Goal: Task Accomplishment & Management: Complete application form

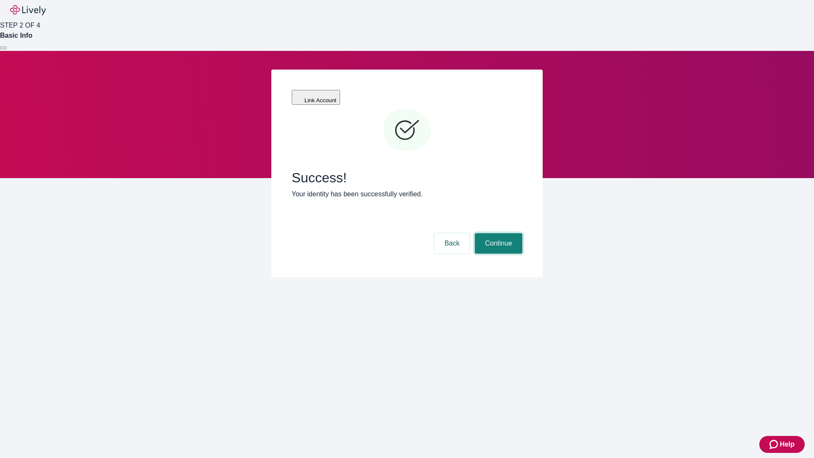
click at [497, 233] on button "Continue" at bounding box center [498, 243] width 47 height 20
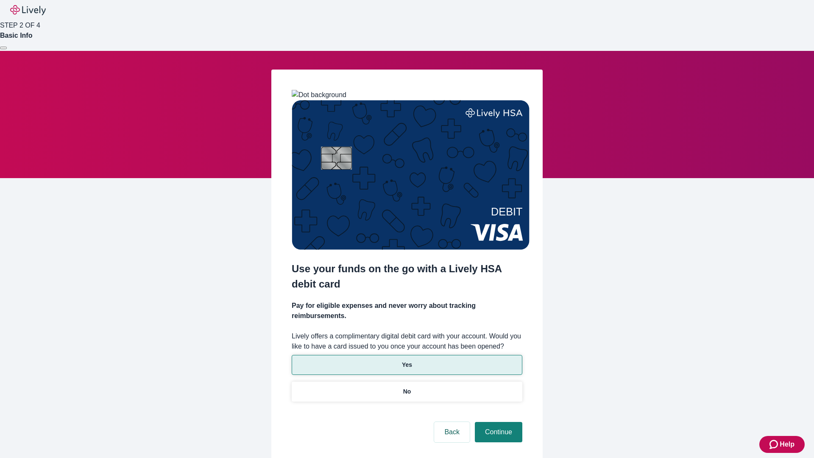
click at [406, 360] on p "Yes" at bounding box center [407, 364] width 10 height 9
click at [497, 422] on button "Continue" at bounding box center [498, 432] width 47 height 20
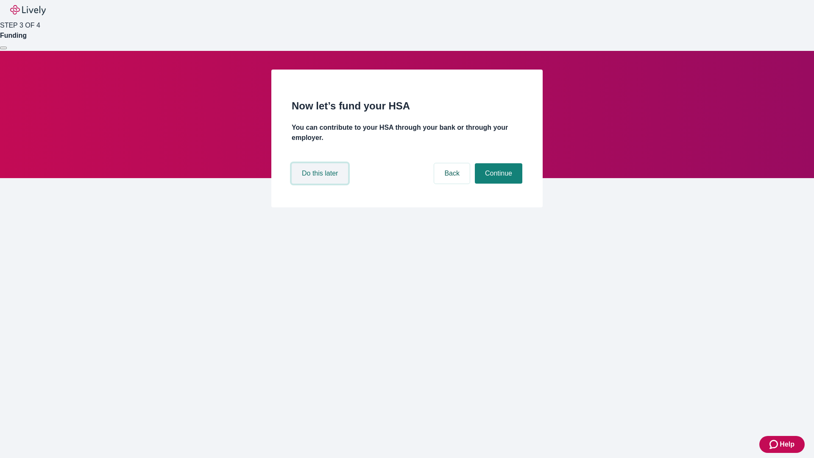
click at [321, 183] on button "Do this later" at bounding box center [320, 173] width 56 height 20
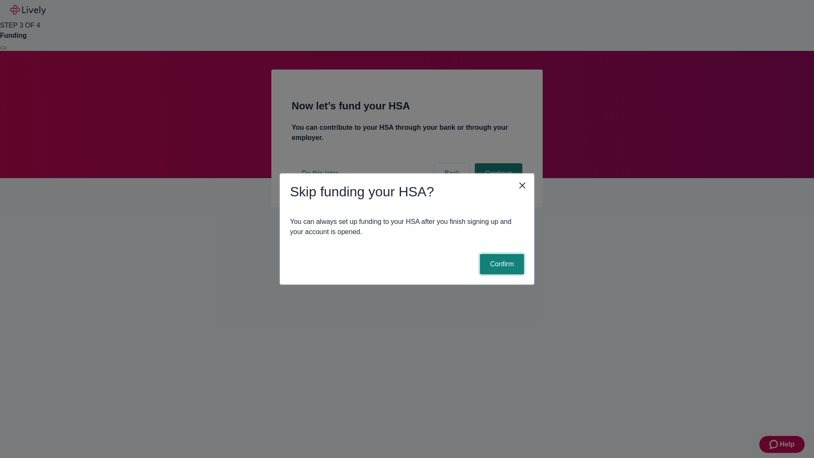
click at [500, 264] on button "Confirm" at bounding box center [502, 264] width 44 height 20
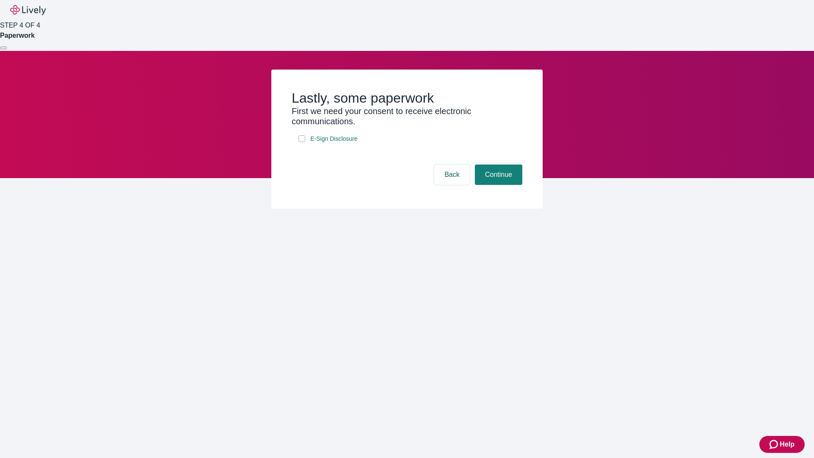
click at [302, 142] on input "E-Sign Disclosure" at bounding box center [301, 138] width 7 height 7
checkbox input "true"
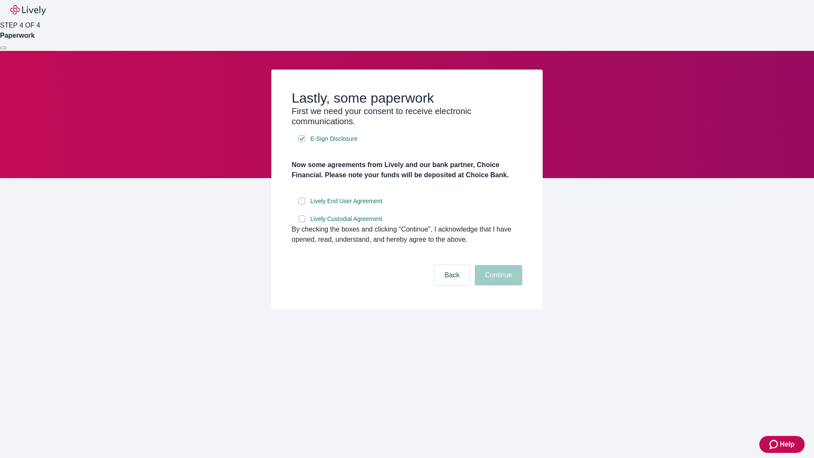
click at [302, 204] on input "Lively End User Agreement" at bounding box center [301, 200] width 7 height 7
checkbox input "true"
click at [302, 222] on input "Lively Custodial Agreement" at bounding box center [301, 218] width 7 height 7
checkbox input "true"
click at [497, 285] on button "Continue" at bounding box center [498, 275] width 47 height 20
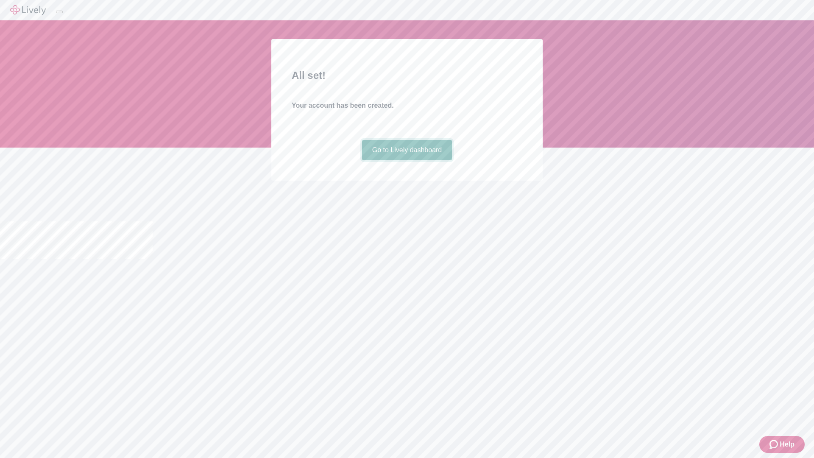
click at [406, 160] on link "Go to Lively dashboard" at bounding box center [407, 150] width 90 height 20
